Goal: Use online tool/utility: Utilize a website feature to perform a specific function

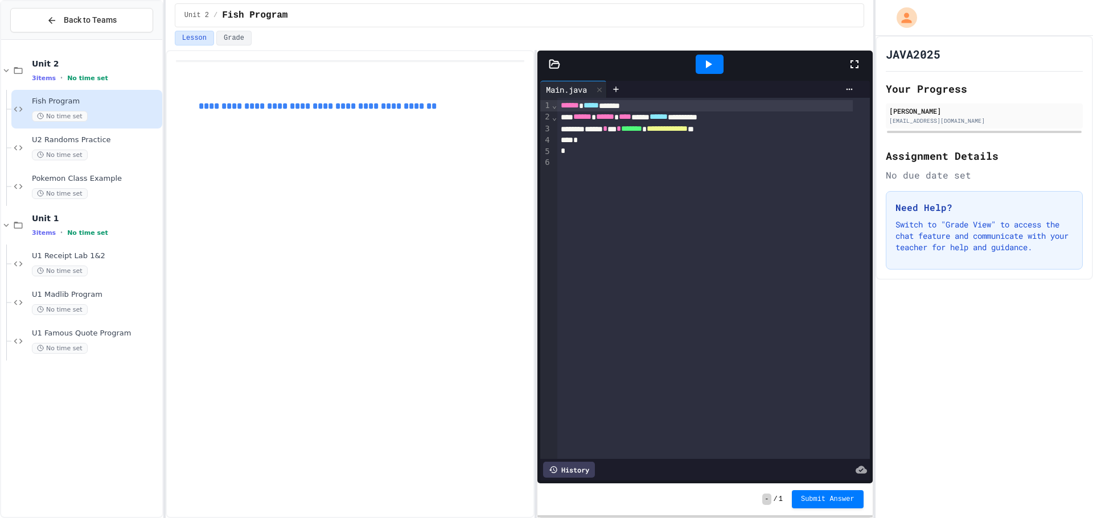
click at [112, 111] on div "No time set" at bounding box center [96, 116] width 128 height 11
click at [553, 59] on icon at bounding box center [554, 64] width 11 height 11
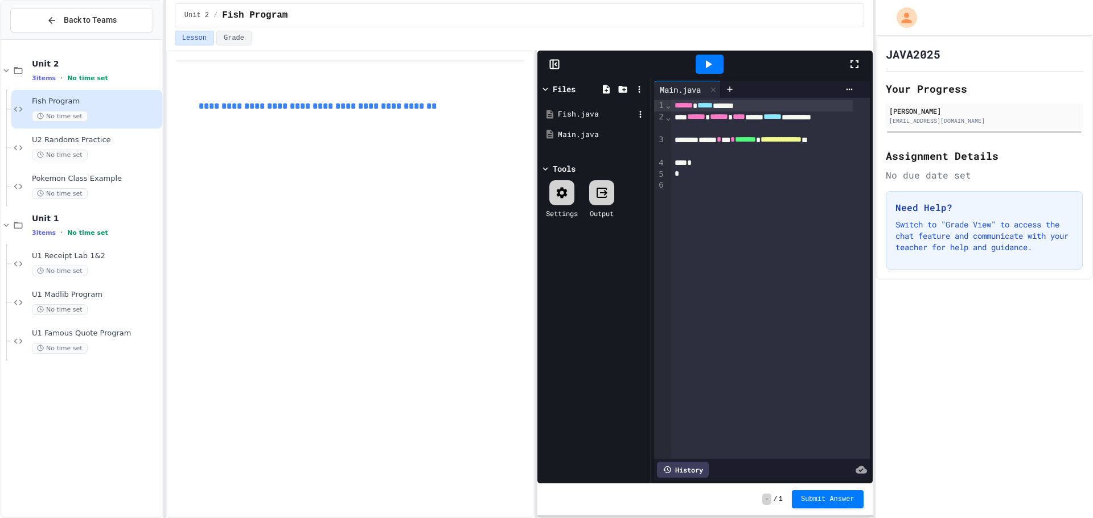
click at [598, 122] on div "Fish.java" at bounding box center [594, 114] width 108 height 20
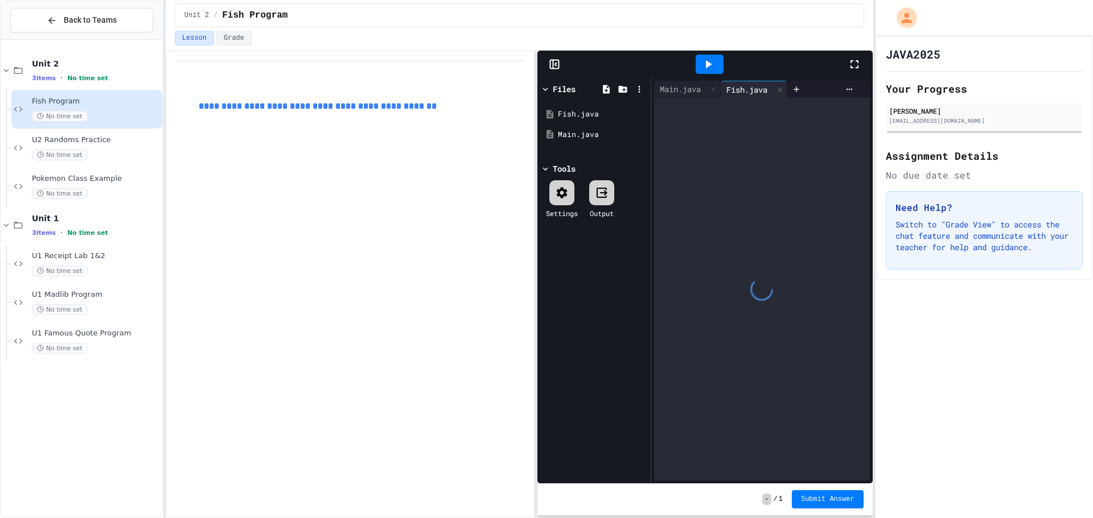
click at [851, 67] on icon at bounding box center [854, 64] width 8 height 8
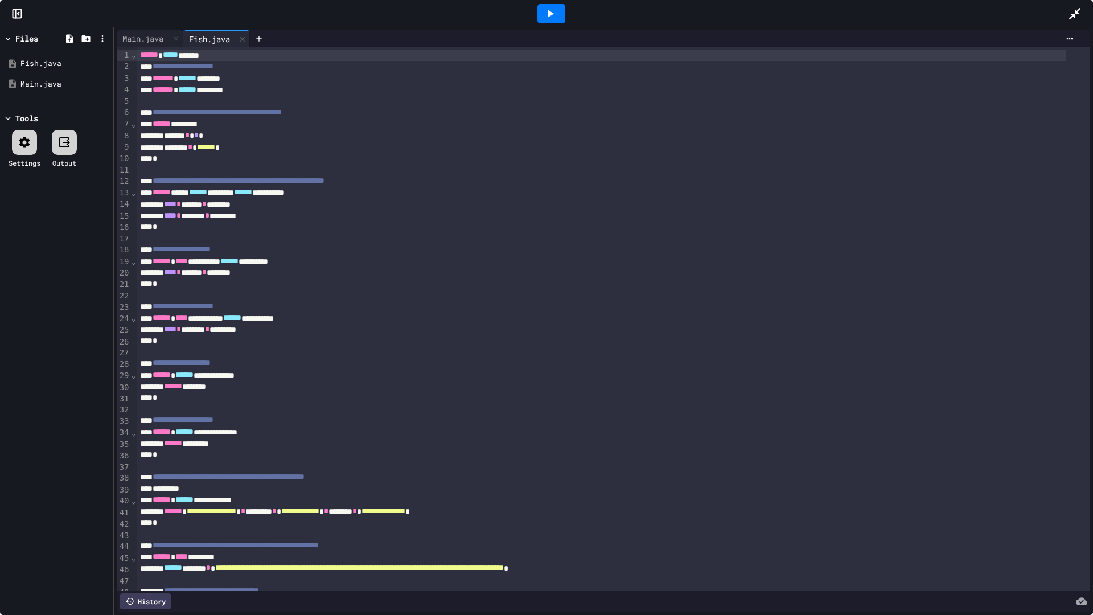
click at [1067, 10] on div at bounding box center [550, 13] width 1033 height 31
click at [1072, 11] on icon at bounding box center [1075, 14] width 14 height 14
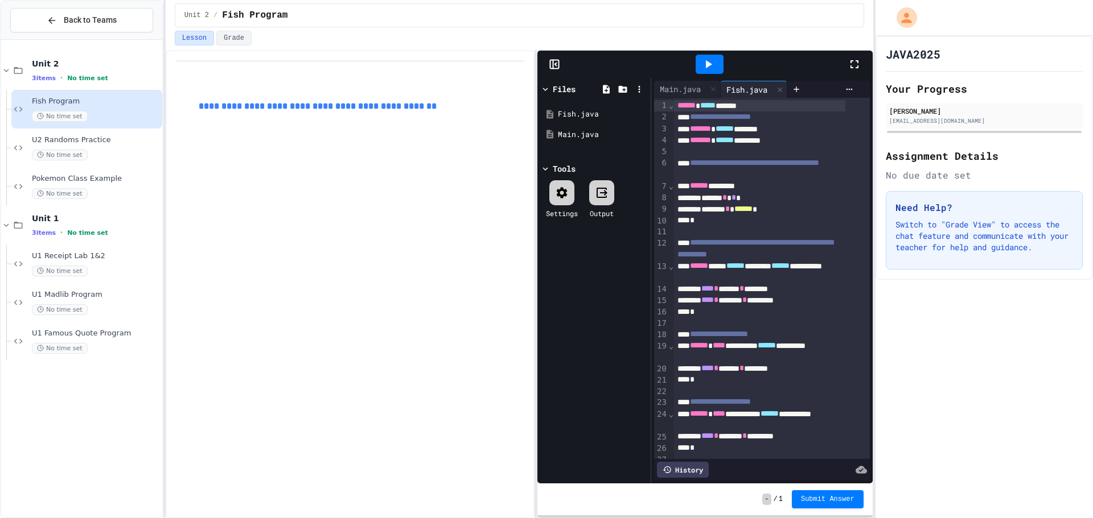
click at [547, 60] on div at bounding box center [554, 64] width 34 height 11
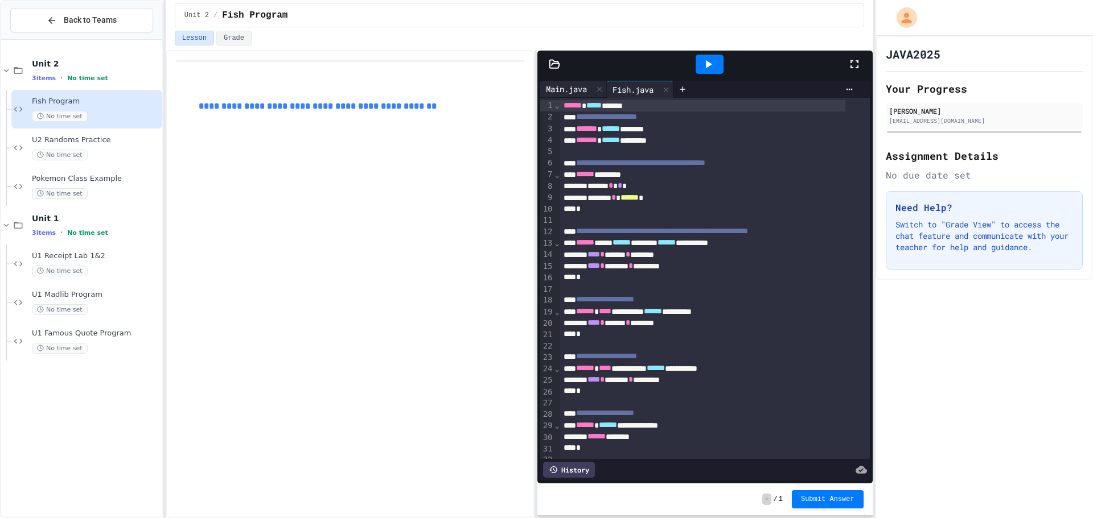
click at [570, 94] on div "Main.java" at bounding box center [566, 89] width 52 height 12
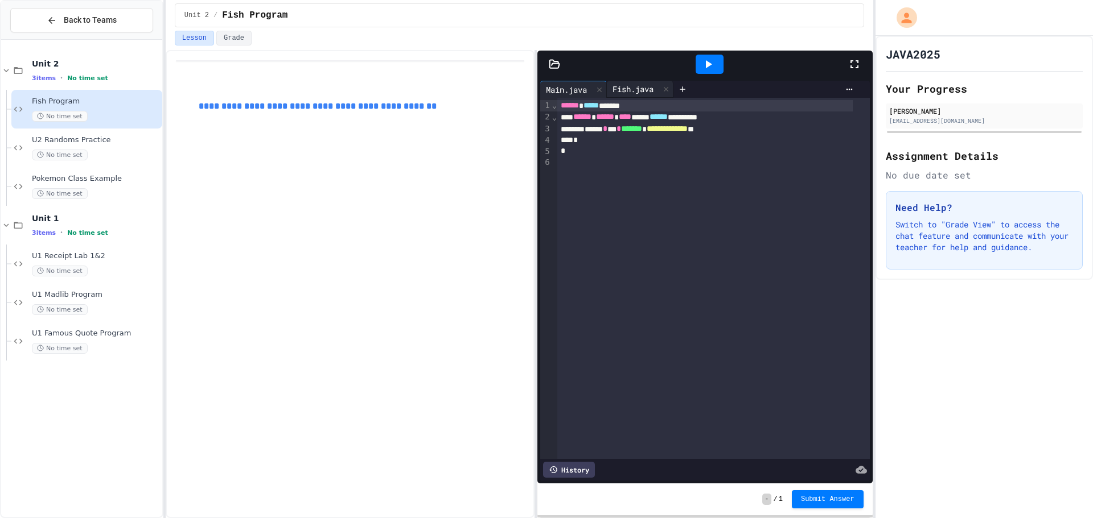
click at [633, 88] on div "Fish.java" at bounding box center [633, 89] width 52 height 12
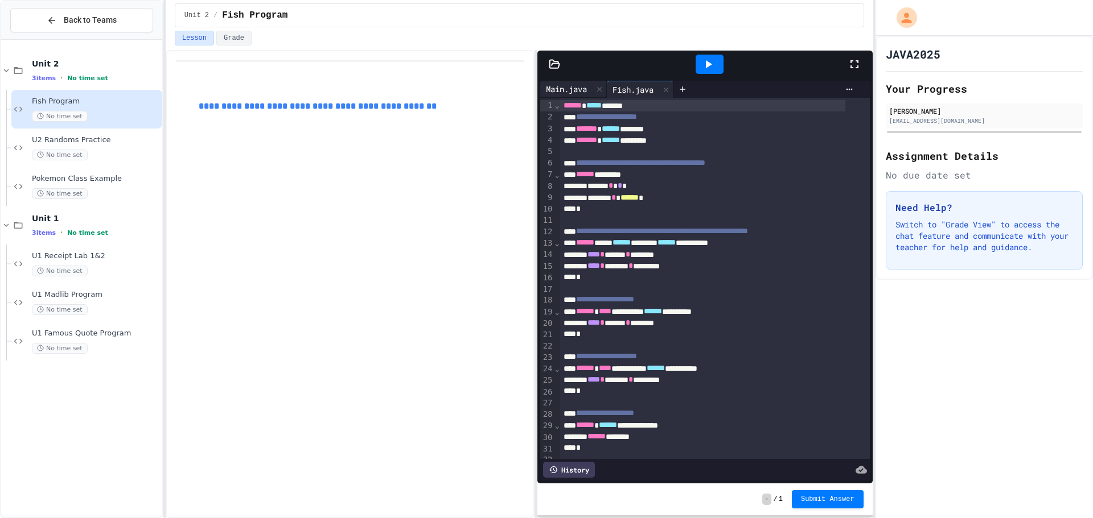
click at [574, 88] on div "Main.java" at bounding box center [566, 89] width 52 height 12
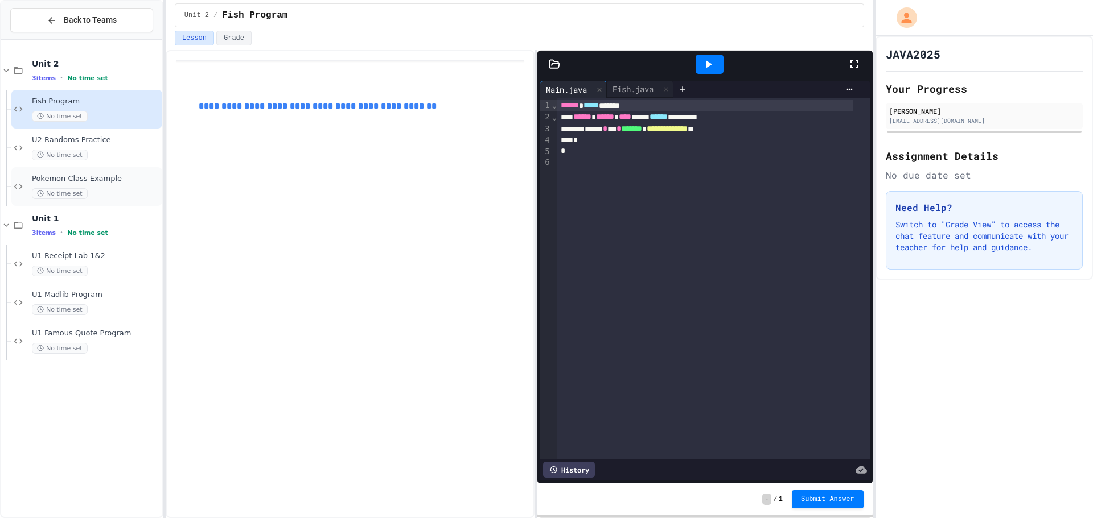
click at [120, 178] on span "Pokemon Class Example" at bounding box center [96, 179] width 128 height 10
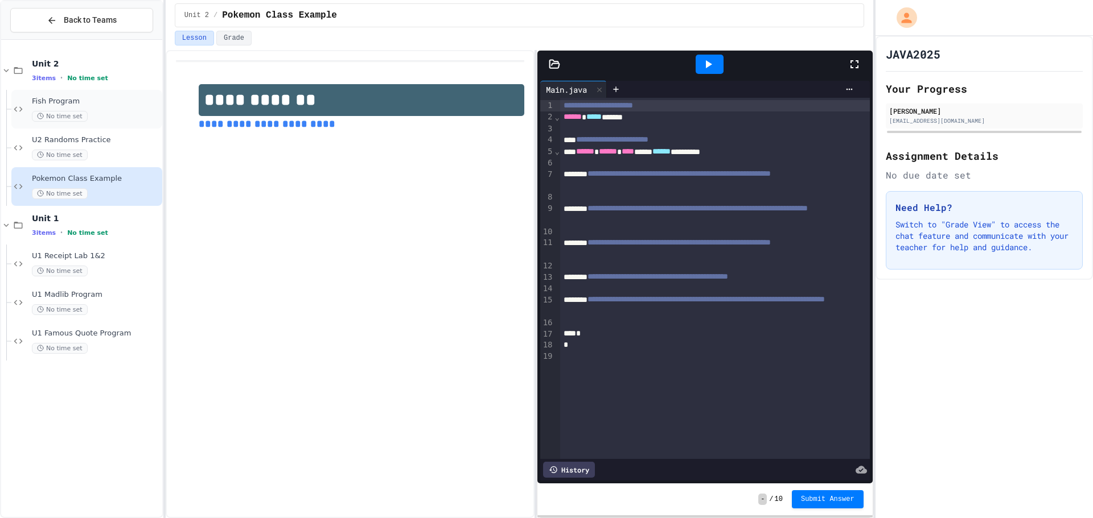
click at [102, 109] on div "Fish Program No time set" at bounding box center [96, 109] width 128 height 25
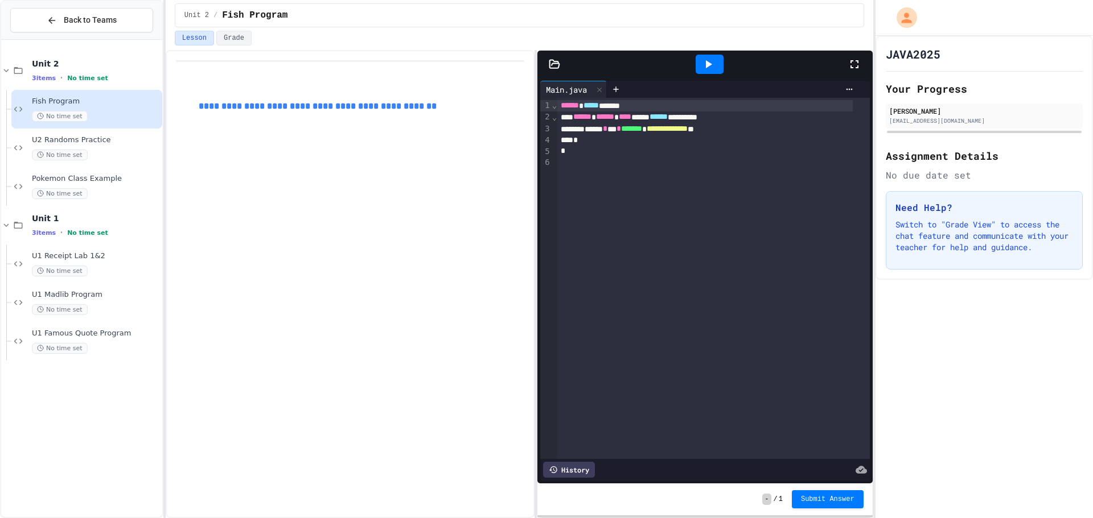
click at [561, 67] on div at bounding box center [554, 64] width 34 height 11
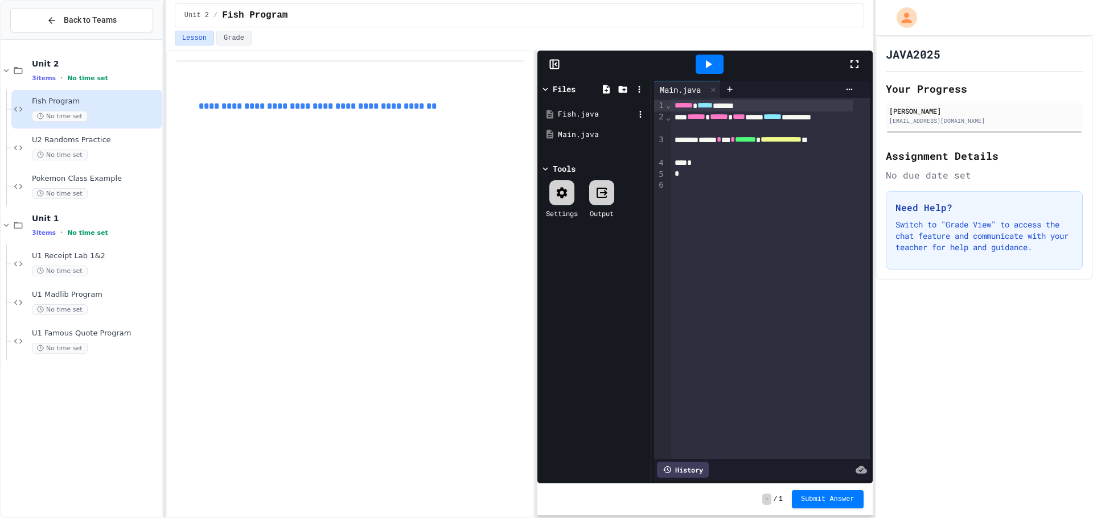
click at [554, 112] on icon at bounding box center [550, 114] width 10 height 10
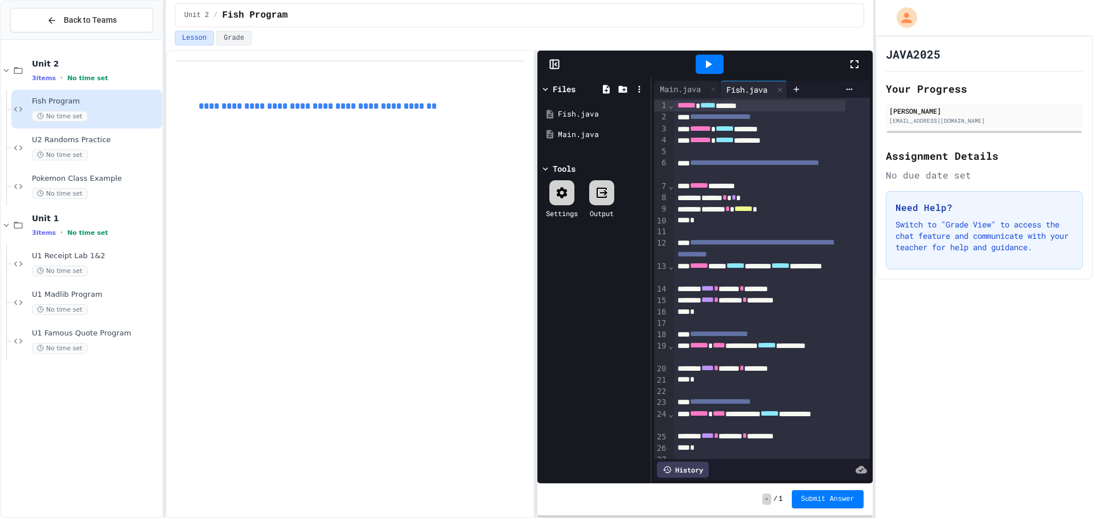
click at [546, 62] on div at bounding box center [554, 64] width 34 height 11
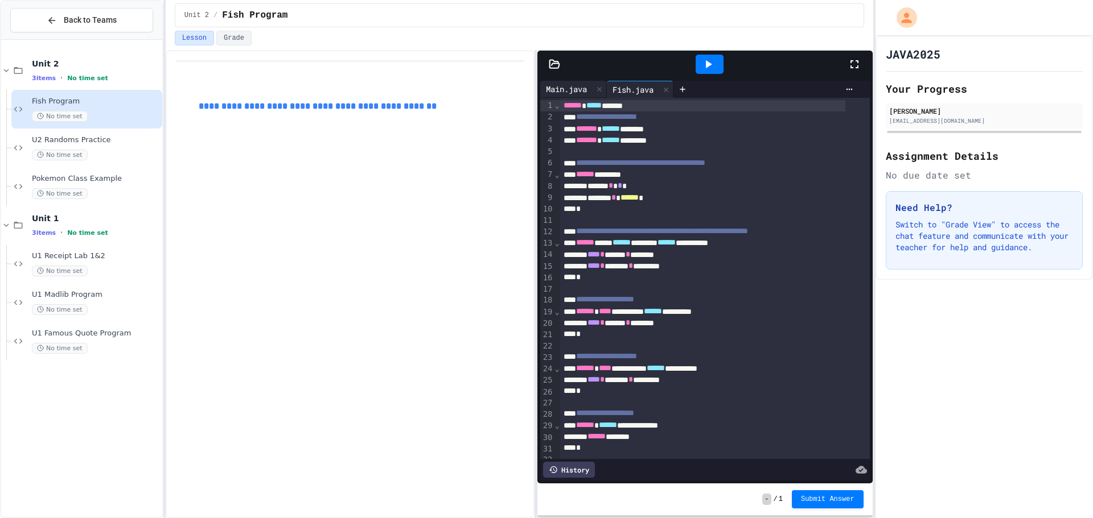
click at [584, 94] on div "Main.java" at bounding box center [566, 89] width 52 height 12
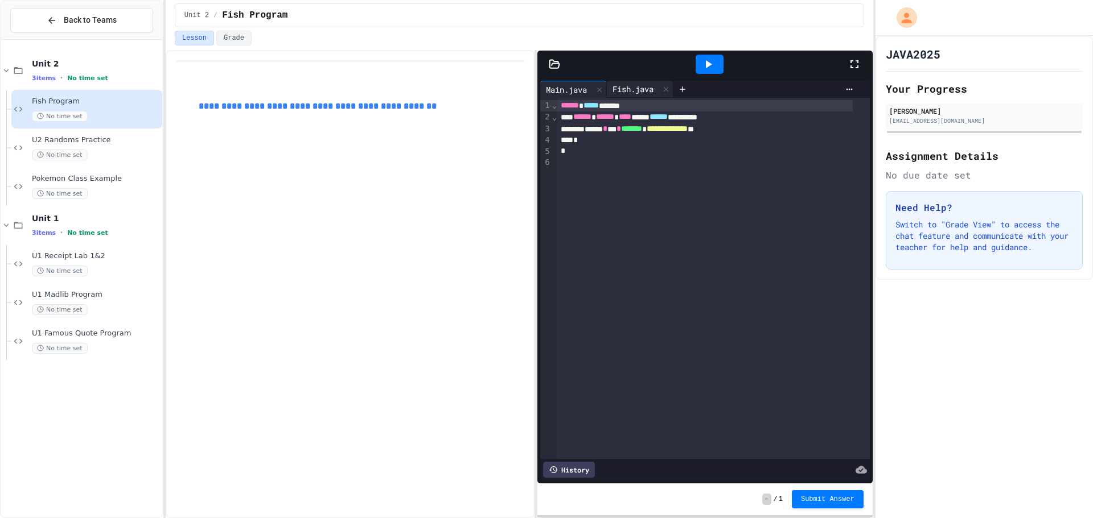
click at [631, 84] on div "Fish.java" at bounding box center [633, 89] width 52 height 12
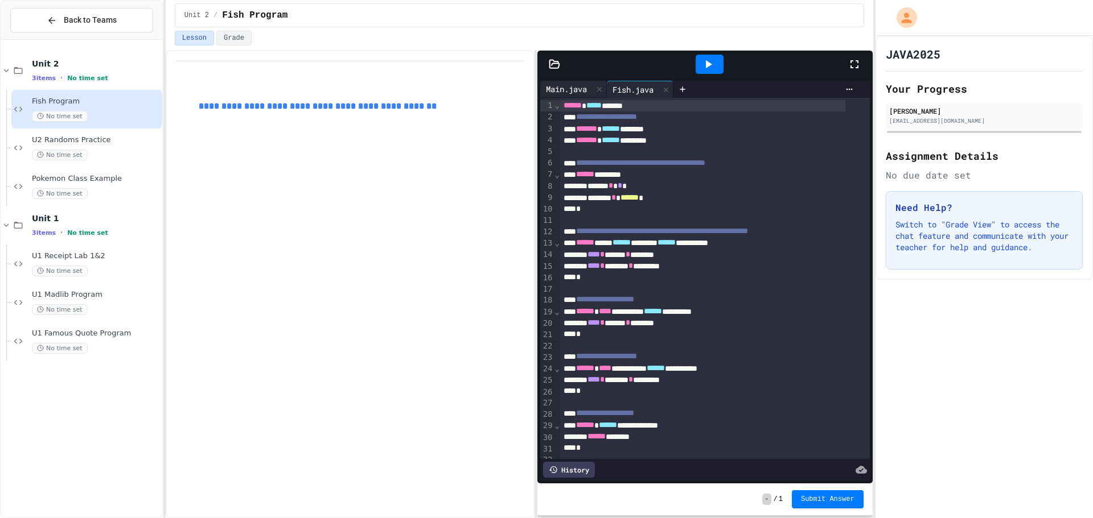
click at [557, 89] on div "Main.java" at bounding box center [566, 89] width 52 height 12
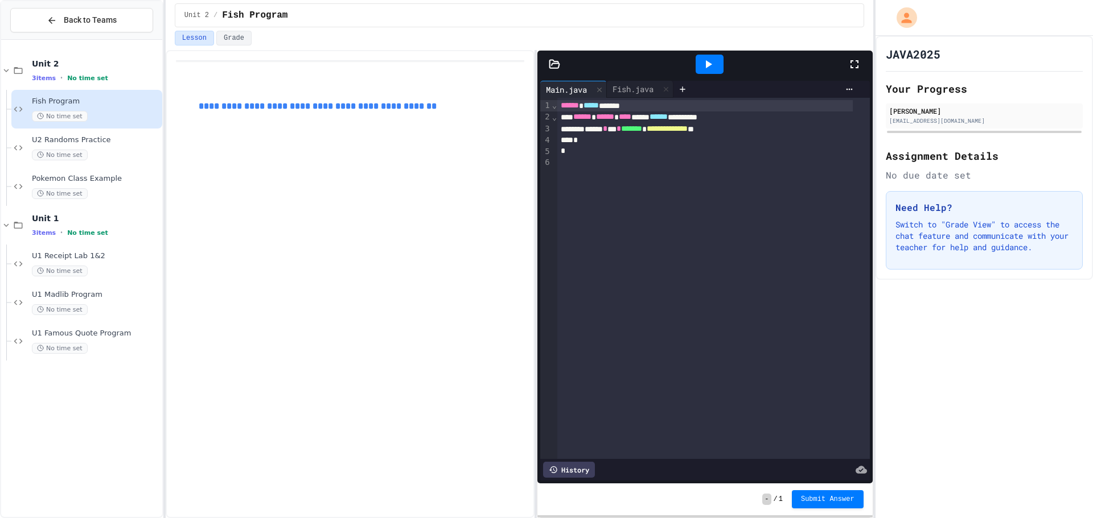
click at [615, 171] on div "**********" at bounding box center [713, 278] width 312 height 361
click at [622, 157] on div "*" at bounding box center [704, 151] width 295 height 11
click at [631, 141] on div "*" at bounding box center [704, 140] width 295 height 11
click at [763, 132] on div "**********" at bounding box center [704, 128] width 295 height 11
click at [625, 83] on div "Fish.java" at bounding box center [640, 89] width 67 height 17
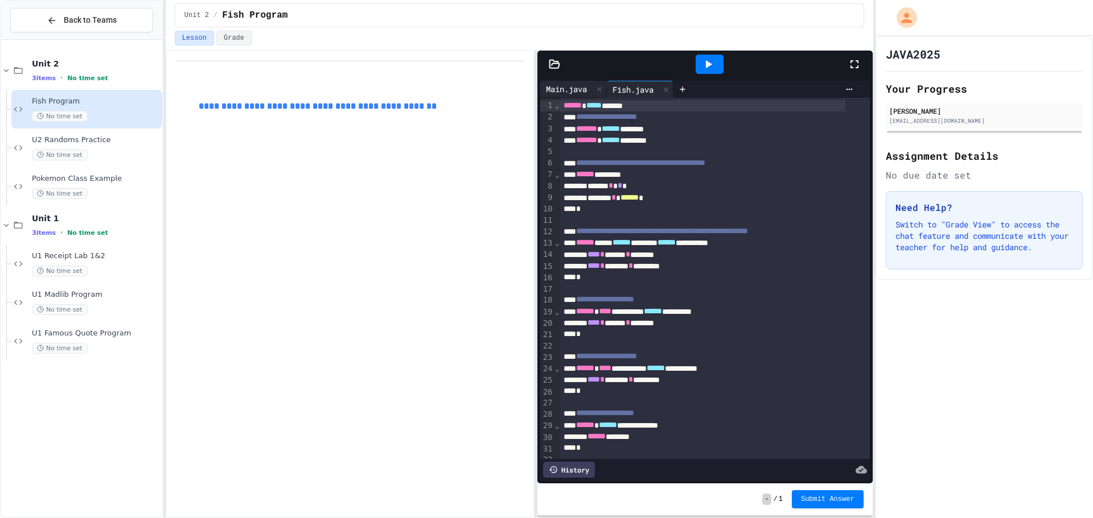
click at [553, 85] on div "Main.java" at bounding box center [566, 89] width 52 height 12
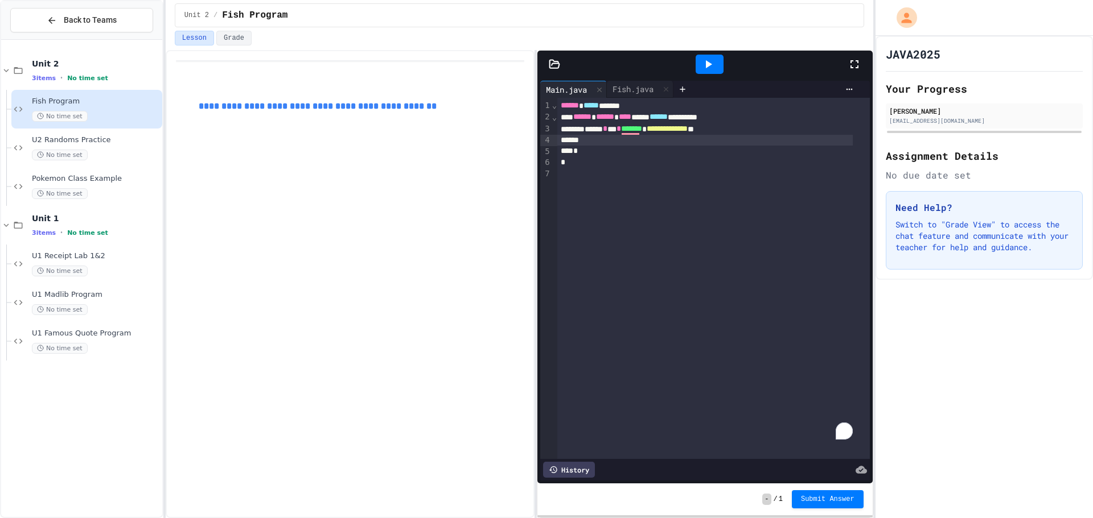
click at [627, 145] on div "To enrich screen reader interactions, please activate Accessibility in Grammarl…" at bounding box center [704, 140] width 295 height 11
click at [658, 96] on div "Fish.java" at bounding box center [640, 89] width 67 height 17
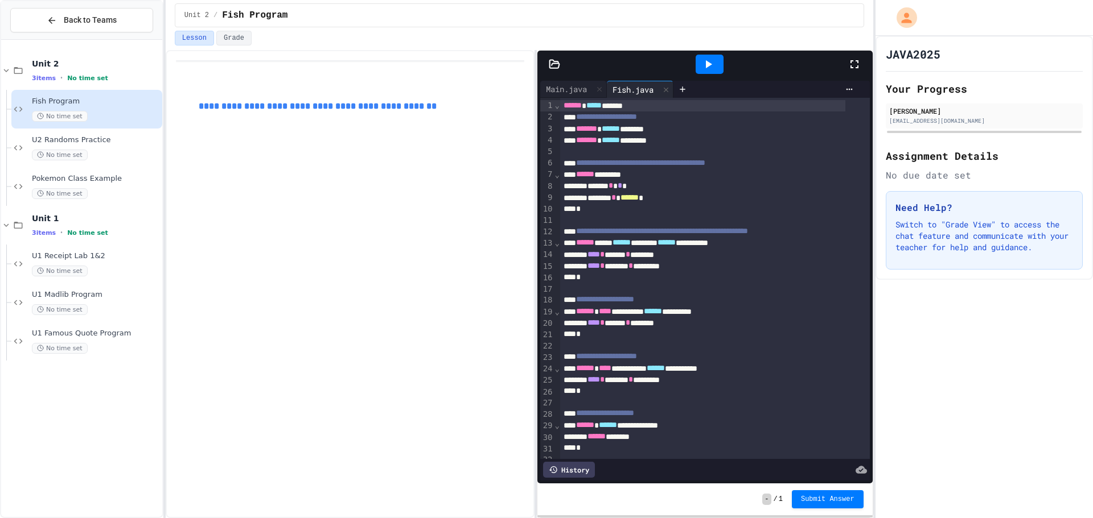
click at [668, 218] on div at bounding box center [715, 220] width 310 height 11
click at [565, 87] on div "Main.java" at bounding box center [566, 89] width 52 height 12
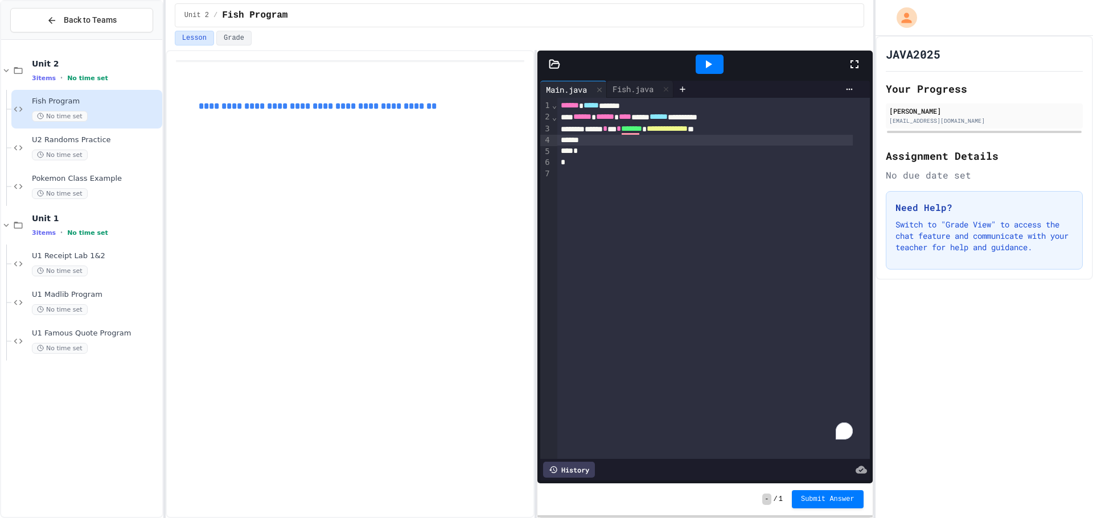
click at [624, 143] on div "To enrich screen reader interactions, please activate Accessibility in Grammarl…" at bounding box center [704, 140] width 295 height 11
click at [634, 89] on div "Fish.java" at bounding box center [633, 89] width 52 height 12
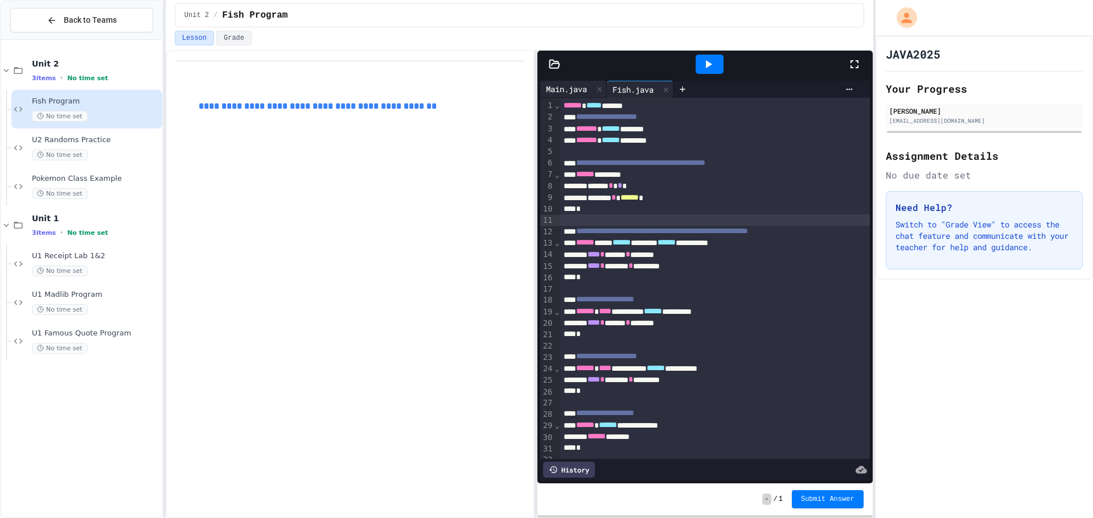
click at [575, 90] on div "Main.java" at bounding box center [566, 89] width 52 height 12
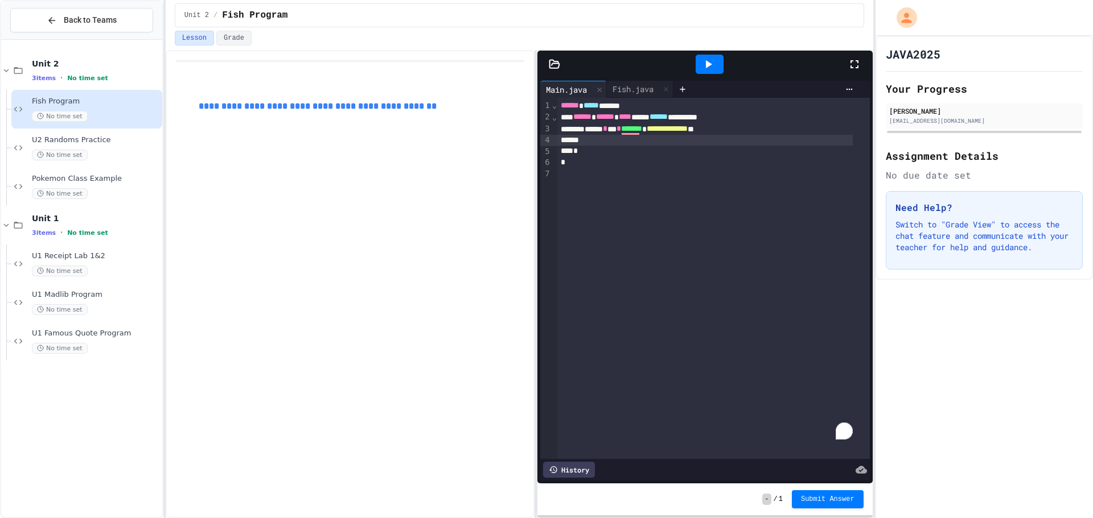
click at [619, 147] on div "*" at bounding box center [704, 151] width 295 height 11
click at [618, 143] on div "To enrich screen reader interactions, please activate Accessibility in Grammarl…" at bounding box center [704, 140] width 295 height 11
click at [620, 84] on div "Fish.java" at bounding box center [633, 89] width 52 height 12
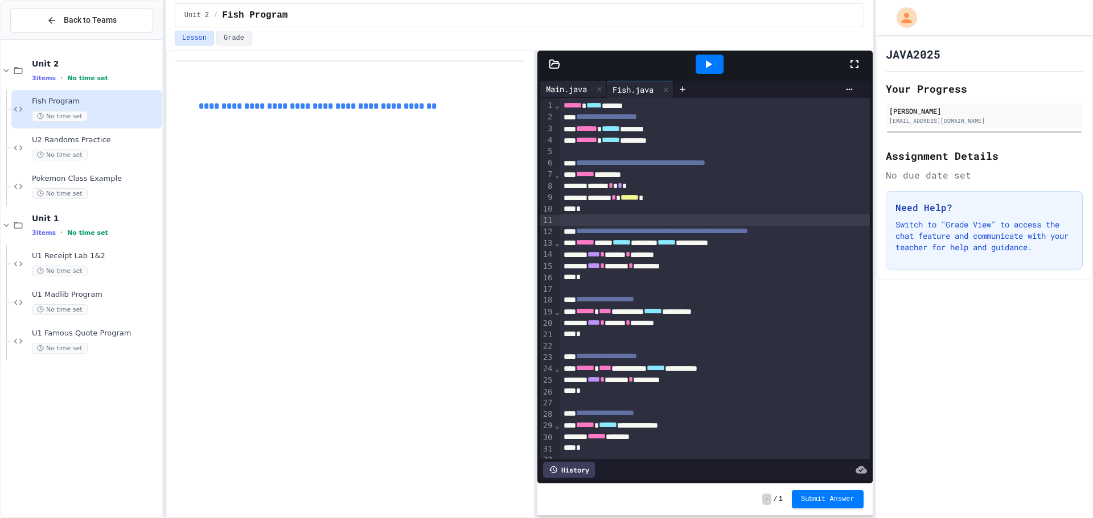
click at [585, 92] on div "Main.java" at bounding box center [566, 89] width 52 height 12
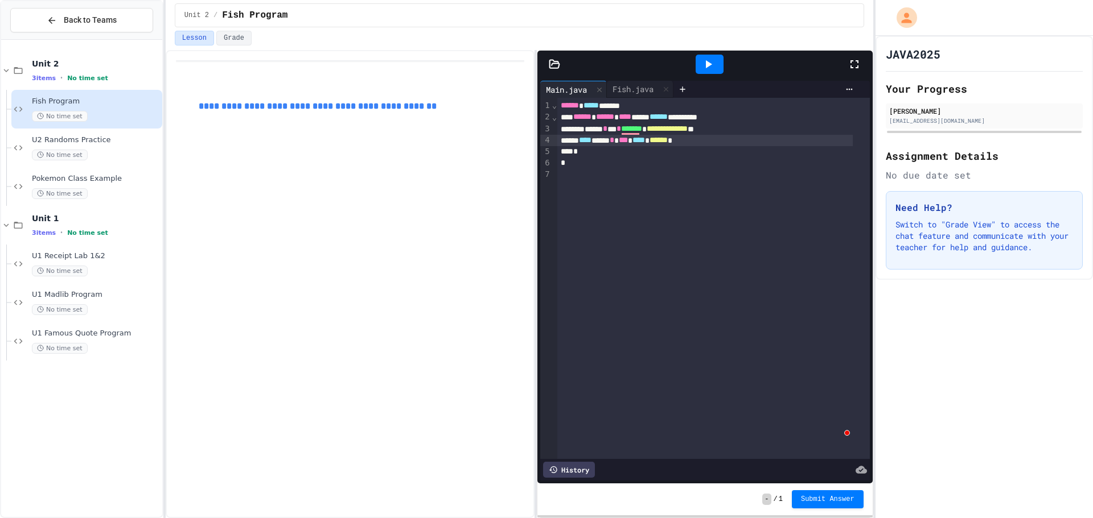
click at [668, 137] on span "******" at bounding box center [658, 140] width 18 height 8
click at [630, 84] on div "Fish.java" at bounding box center [633, 89] width 52 height 12
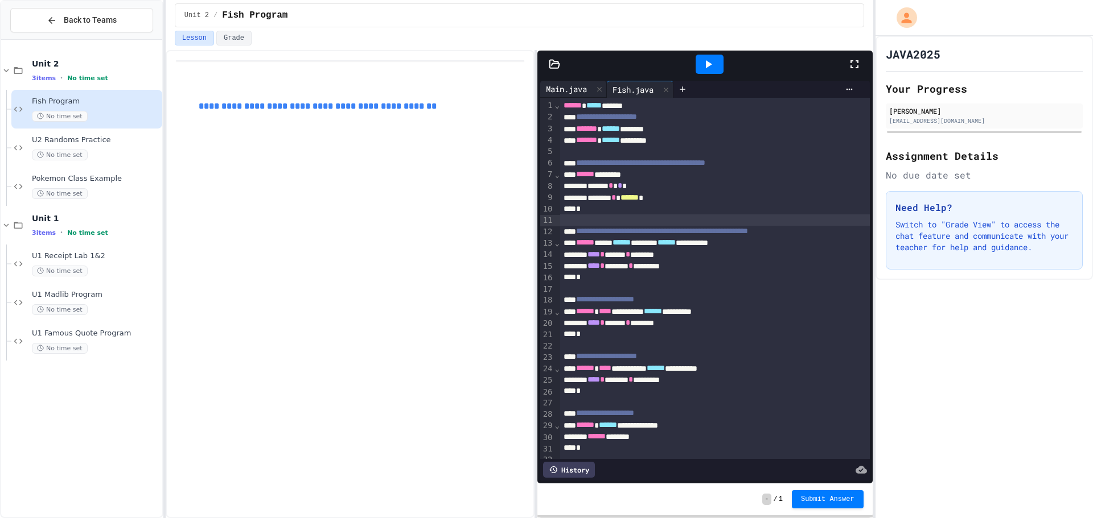
click at [573, 84] on div "Main.java" at bounding box center [566, 89] width 52 height 12
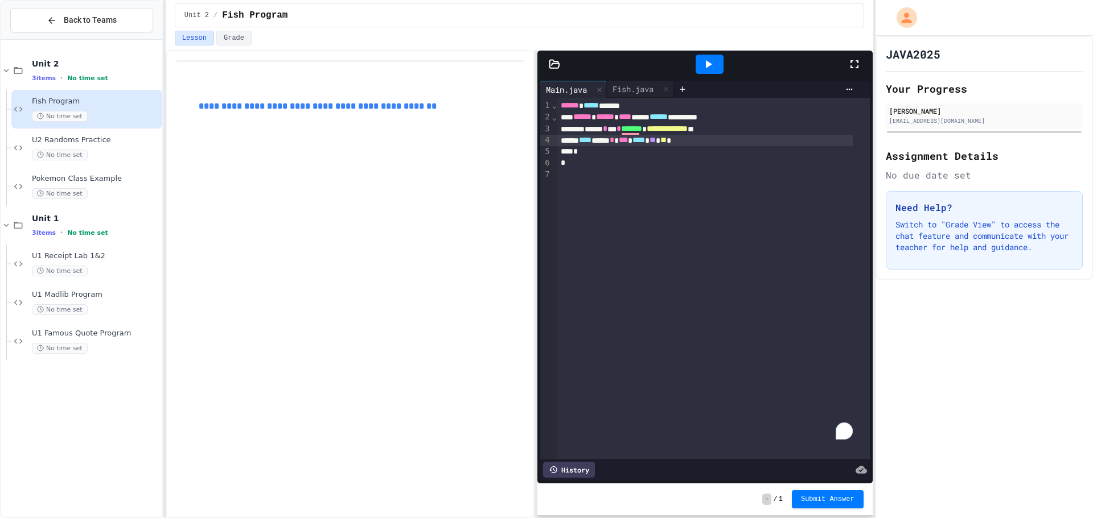
click at [656, 138] on span "**" at bounding box center [652, 140] width 6 height 8
click at [668, 141] on span "**" at bounding box center [665, 140] width 6 height 8
click at [487, 252] on div "**********" at bounding box center [350, 284] width 369 height 468
click at [639, 93] on div "Fish.java" at bounding box center [633, 89] width 52 height 12
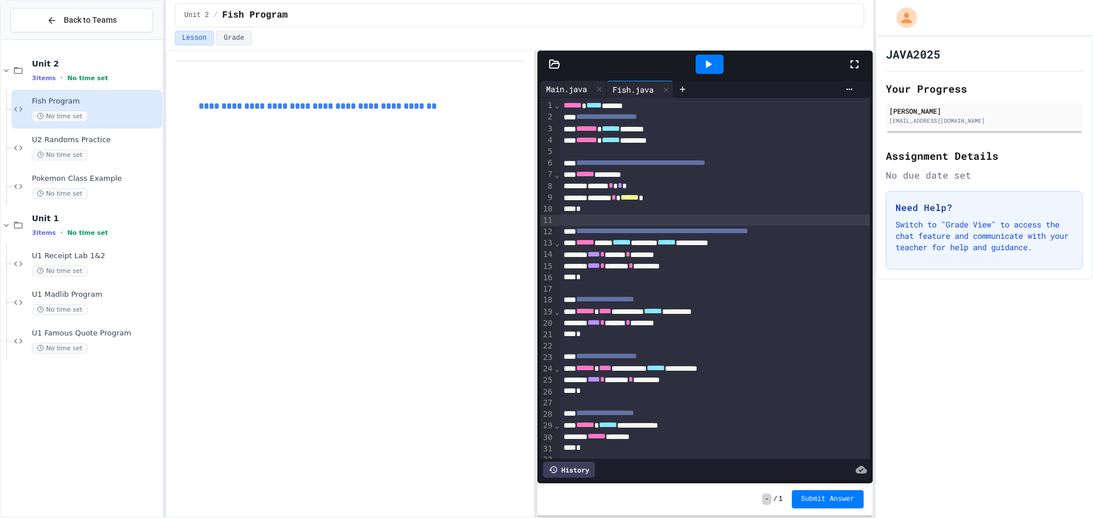
click at [567, 82] on div "Main.java" at bounding box center [573, 89] width 67 height 17
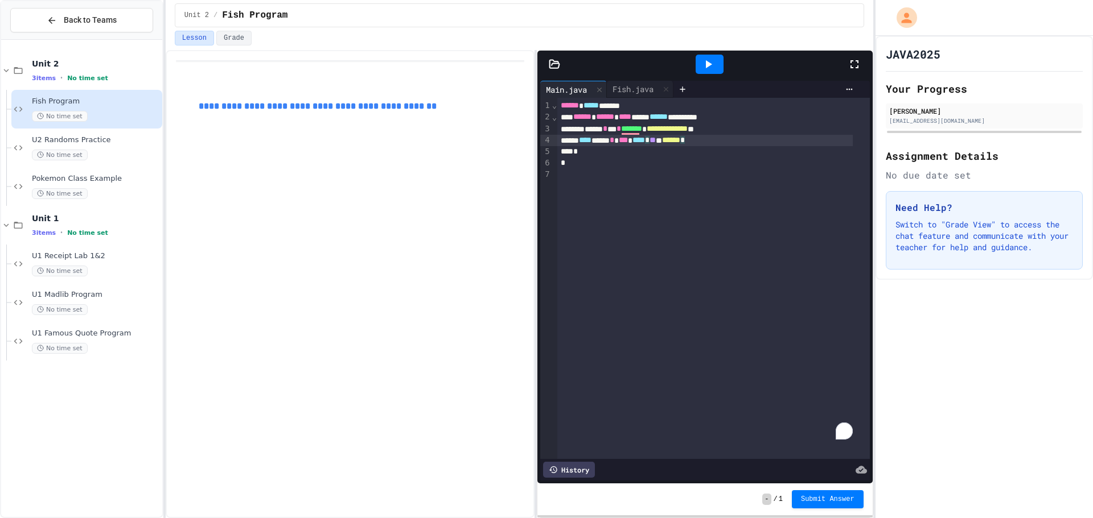
click at [731, 143] on div "**** **** * *** **** * ** * ****** *" at bounding box center [704, 140] width 295 height 11
click at [707, 69] on icon at bounding box center [708, 64] width 14 height 14
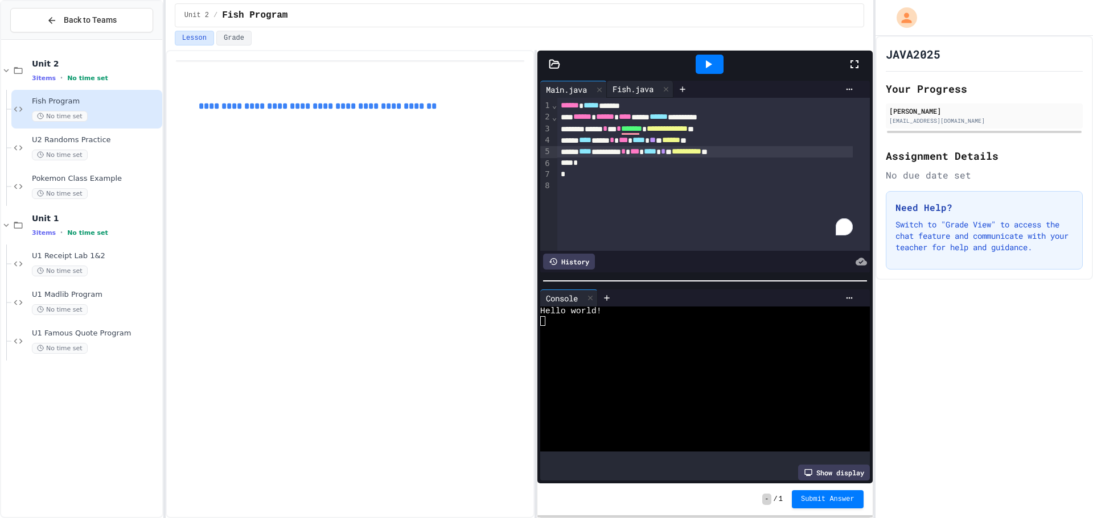
click at [624, 94] on div "Fish.java" at bounding box center [633, 89] width 52 height 12
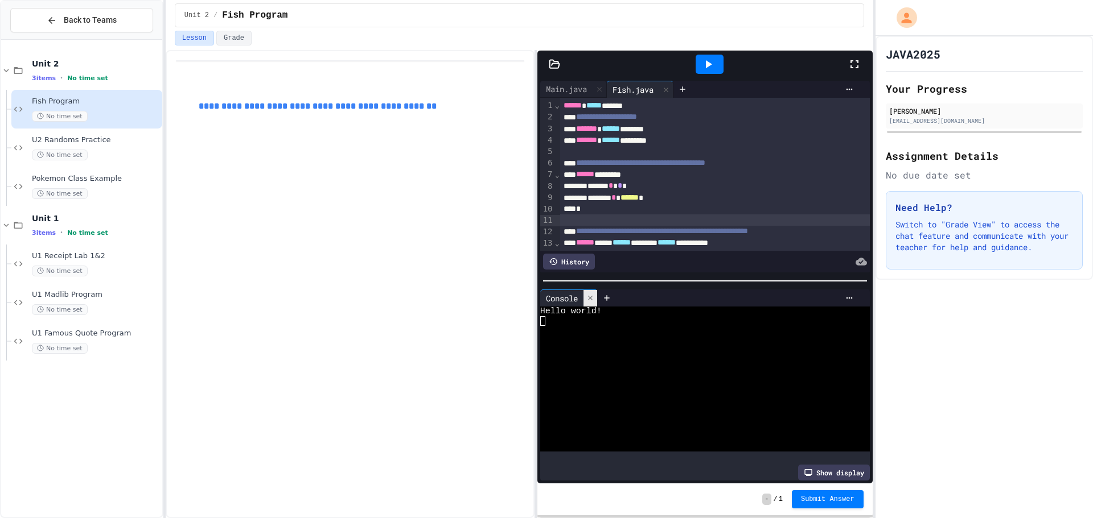
click at [586, 291] on div at bounding box center [590, 298] width 14 height 17
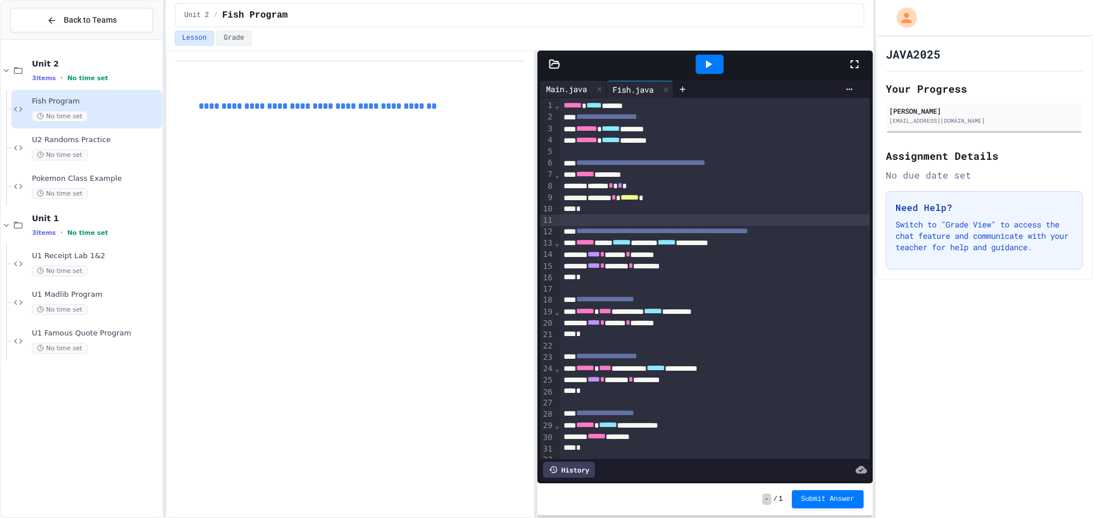
click at [573, 89] on div "Main.java" at bounding box center [566, 89] width 52 height 12
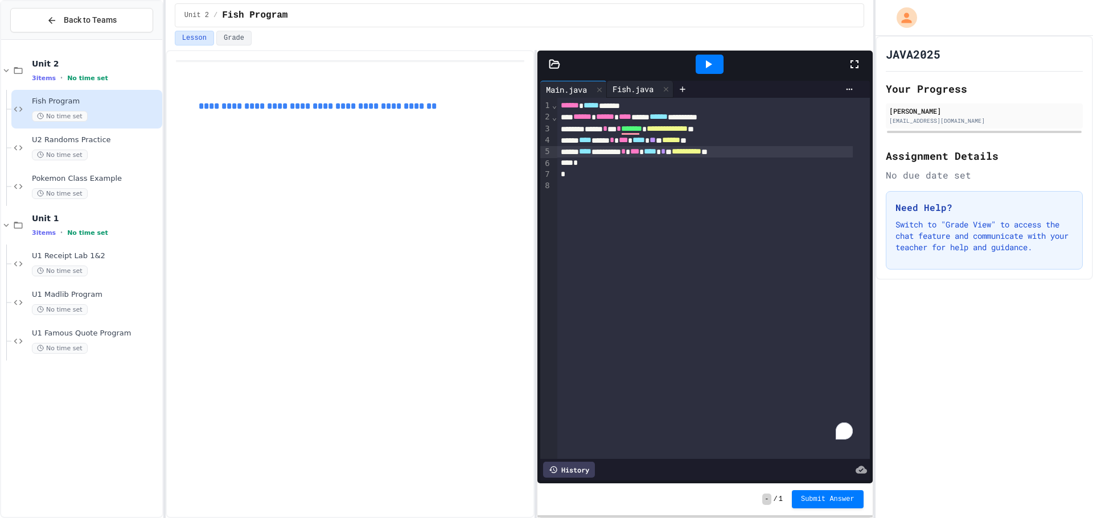
click at [639, 88] on div "Fish.java" at bounding box center [633, 89] width 52 height 12
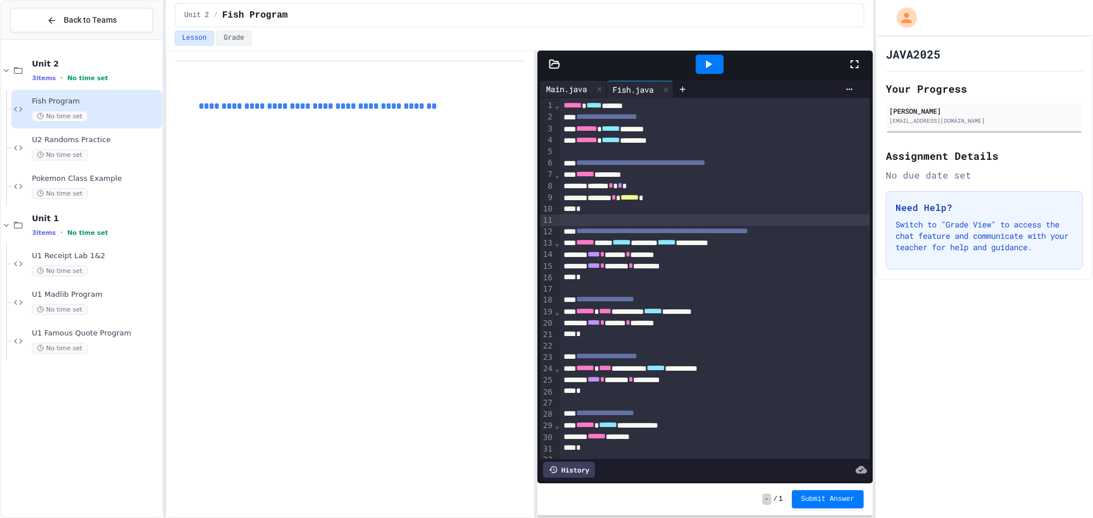
click at [577, 90] on div "Main.java" at bounding box center [566, 89] width 52 height 12
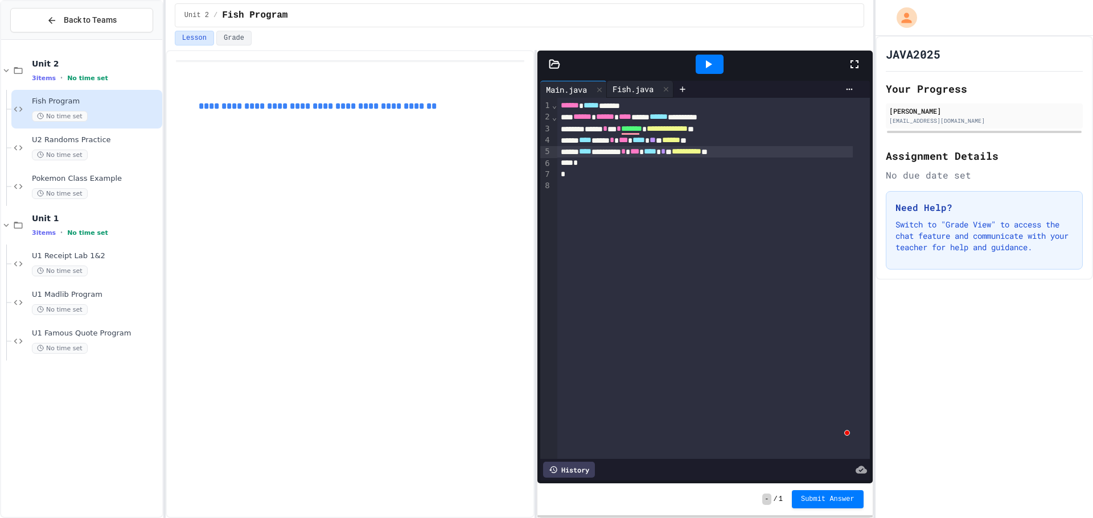
click at [638, 81] on div "Fish.java" at bounding box center [640, 89] width 67 height 17
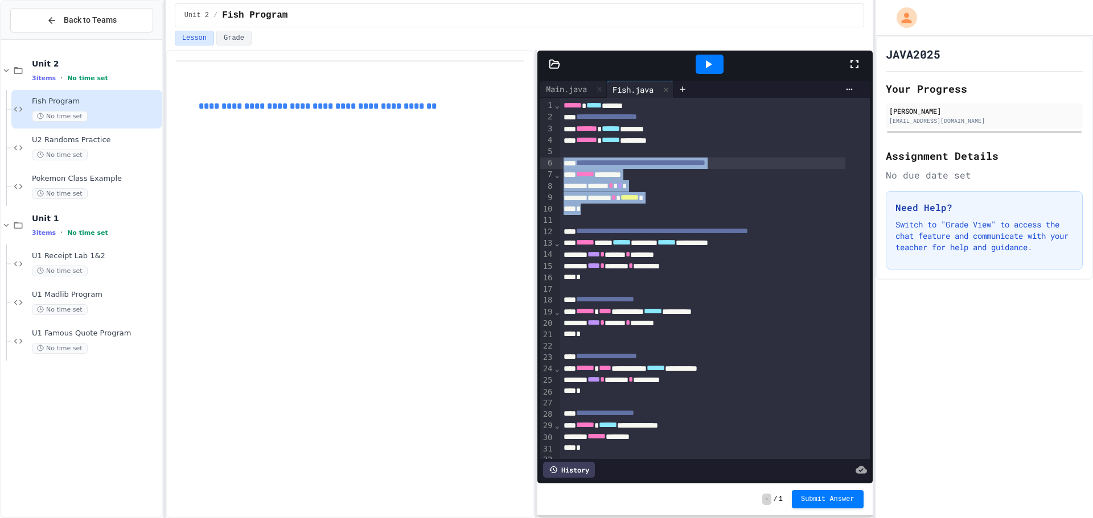
drag, startPoint x: 603, startPoint y: 209, endPoint x: 559, endPoint y: 163, distance: 63.2
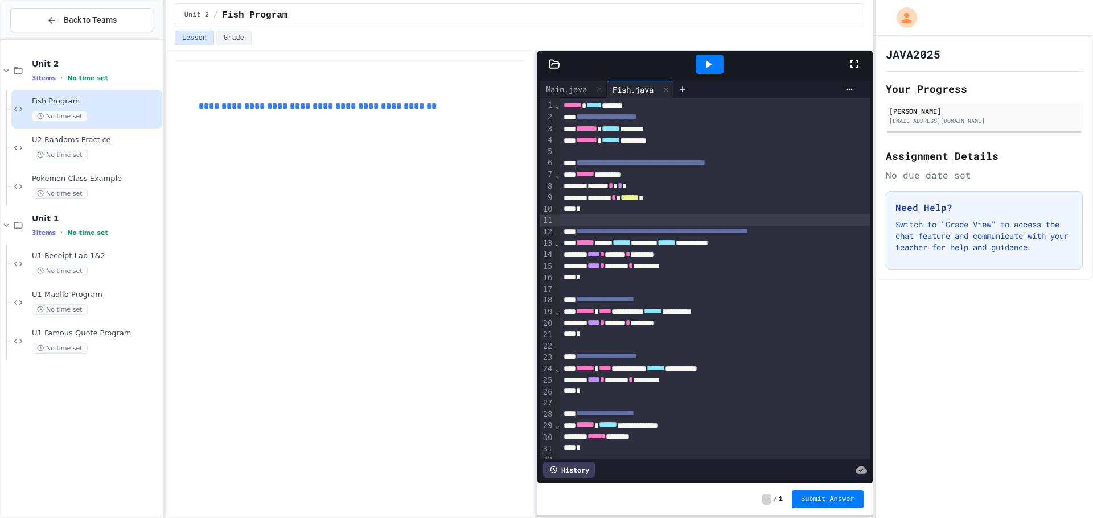
click at [676, 217] on div "To enrich screen reader interactions, please activate Accessibility in Grammarl…" at bounding box center [715, 220] width 310 height 11
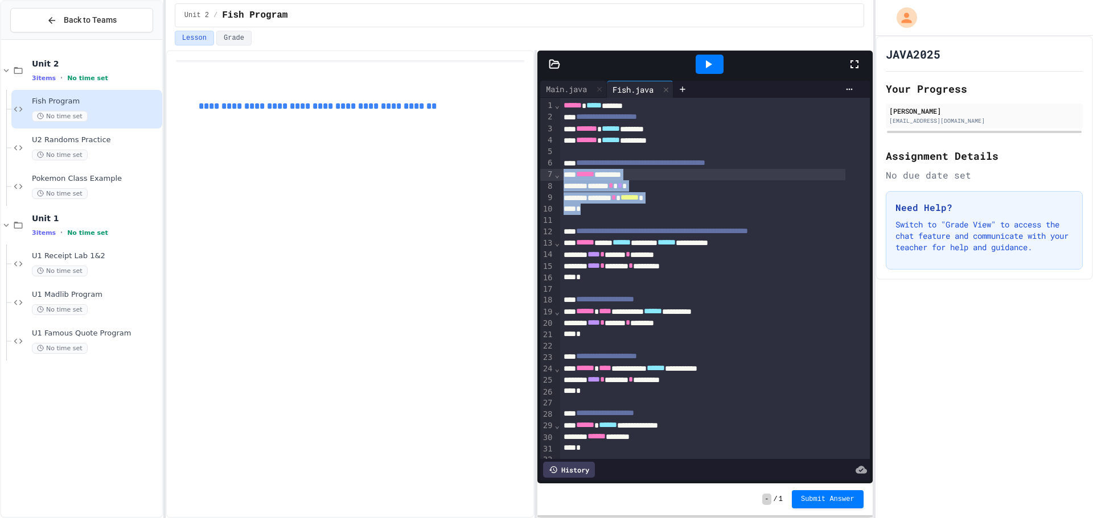
drag, startPoint x: 603, startPoint y: 208, endPoint x: 546, endPoint y: 176, distance: 65.2
click at [546, 176] on div "**********" at bounding box center [705, 278] width 330 height 361
click at [619, 173] on div "****** ********" at bounding box center [702, 174] width 285 height 11
click at [574, 94] on div "Main.java" at bounding box center [566, 89] width 52 height 12
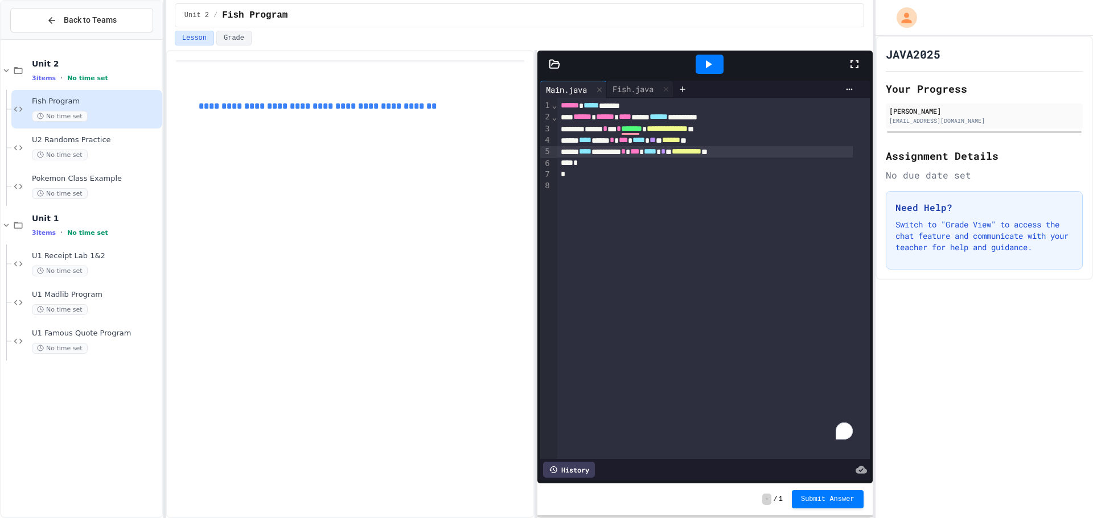
click at [792, 152] on div "**********" at bounding box center [704, 151] width 295 height 11
drag, startPoint x: 765, startPoint y: 98, endPoint x: 740, endPoint y: 125, distance: 37.0
click at [746, 114] on div "**********" at bounding box center [705, 281] width 330 height 400
click at [778, 147] on div "**********" at bounding box center [704, 151] width 295 height 11
